Goal: Browse casually

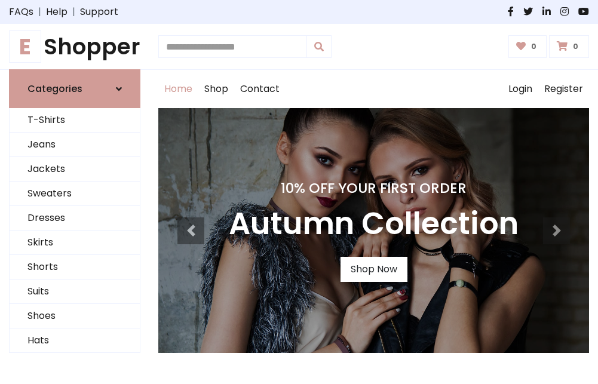
click at [75, 47] on h1 "E Shopper" at bounding box center [74, 46] width 131 height 26
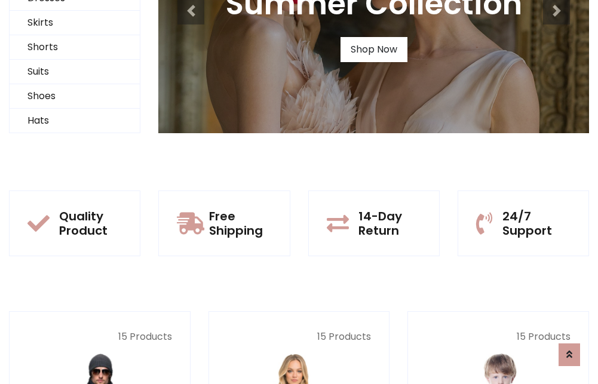
scroll to position [115, 0]
